Goal: Transaction & Acquisition: Download file/media

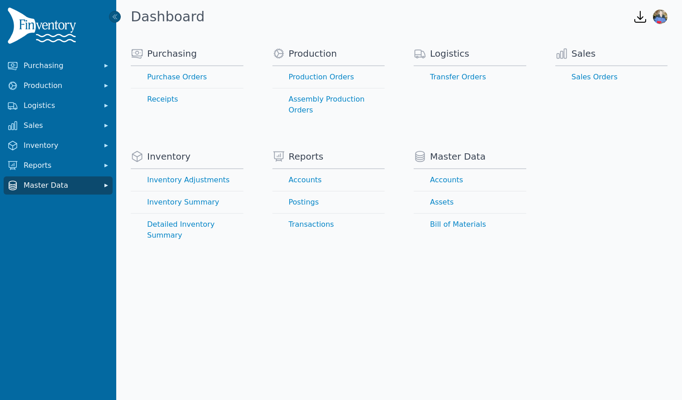
click at [67, 186] on span "Master Data" at bounding box center [60, 185] width 73 height 11
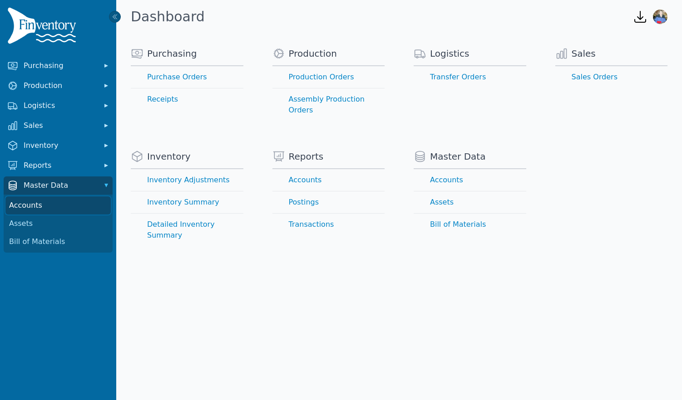
click at [55, 206] on link "Accounts" at bounding box center [57, 205] width 105 height 18
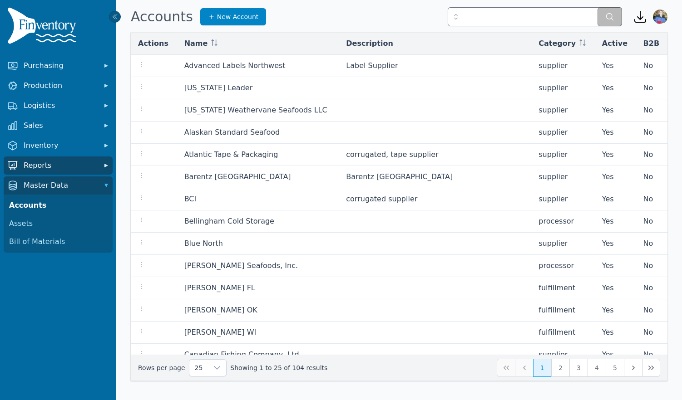
click at [56, 168] on span "Reports" at bounding box center [60, 165] width 73 height 11
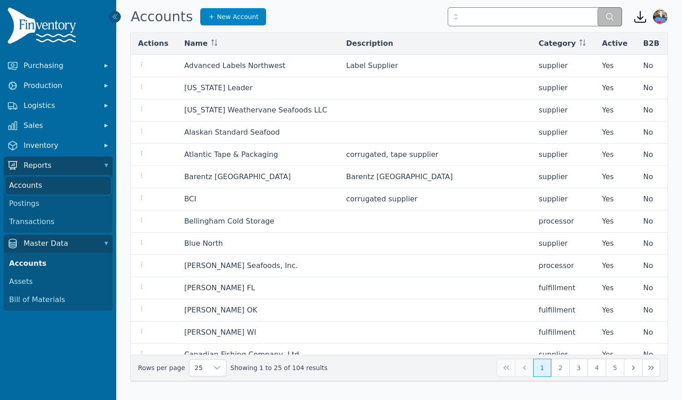
click at [46, 189] on link "Accounts" at bounding box center [57, 186] width 105 height 18
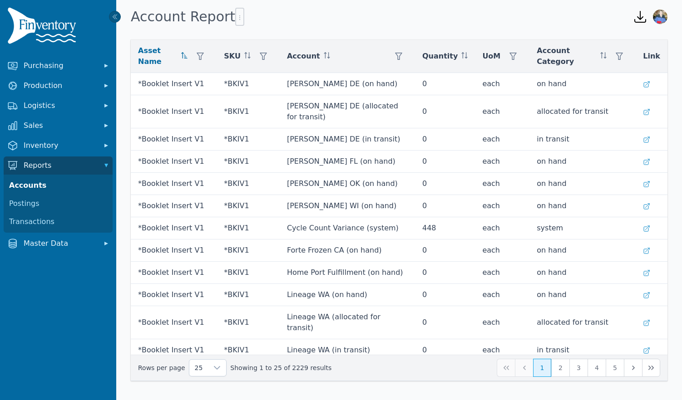
click at [639, 17] on icon "button" at bounding box center [639, 16] width 11 height 11
click at [603, 7] on div "Account Report" at bounding box center [376, 17] width 491 height 25
click at [236, 20] on icon "button" at bounding box center [239, 17] width 7 height 7
click at [257, 37] on span "Export .csv" at bounding box center [254, 35] width 52 height 7
click at [214, 368] on icon at bounding box center [217, 368] width 6 height 4
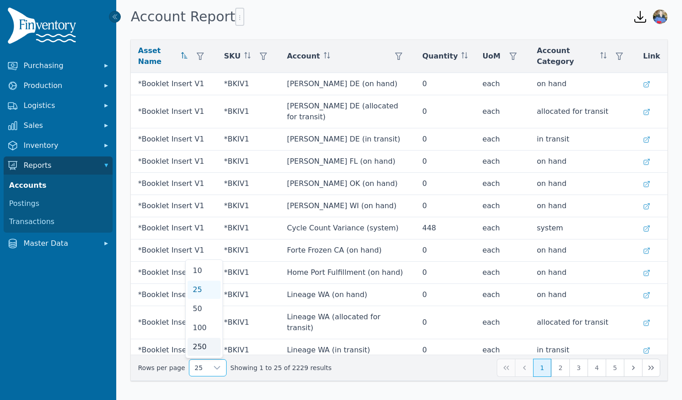
click at [206, 348] on li "250" at bounding box center [203, 347] width 33 height 18
